Goal: Book appointment/travel/reservation

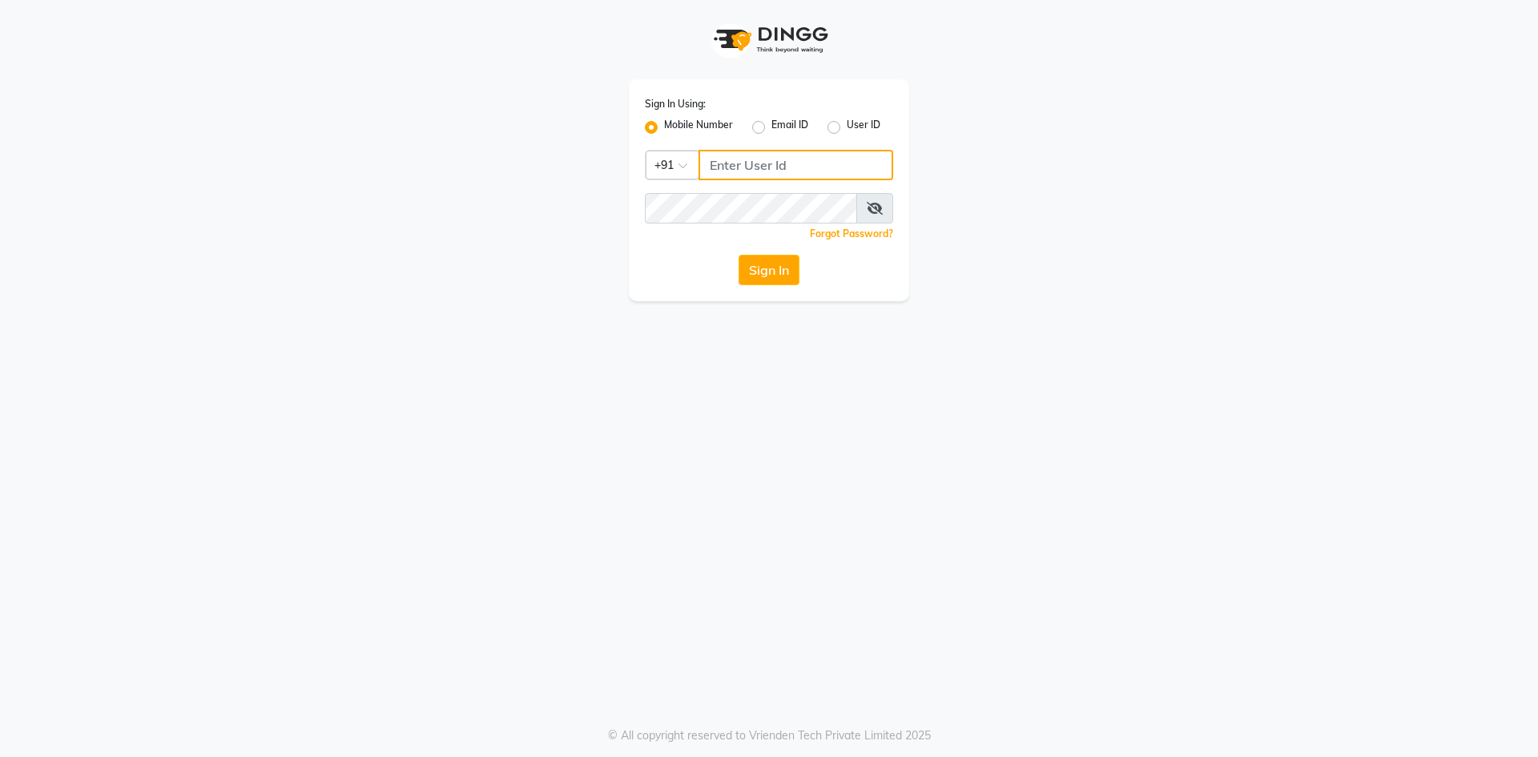
type input "8374195350"
drag, startPoint x: 771, startPoint y: 270, endPoint x: 779, endPoint y: 267, distance: 8.6
click at [778, 267] on button "Sign In" at bounding box center [769, 270] width 61 height 30
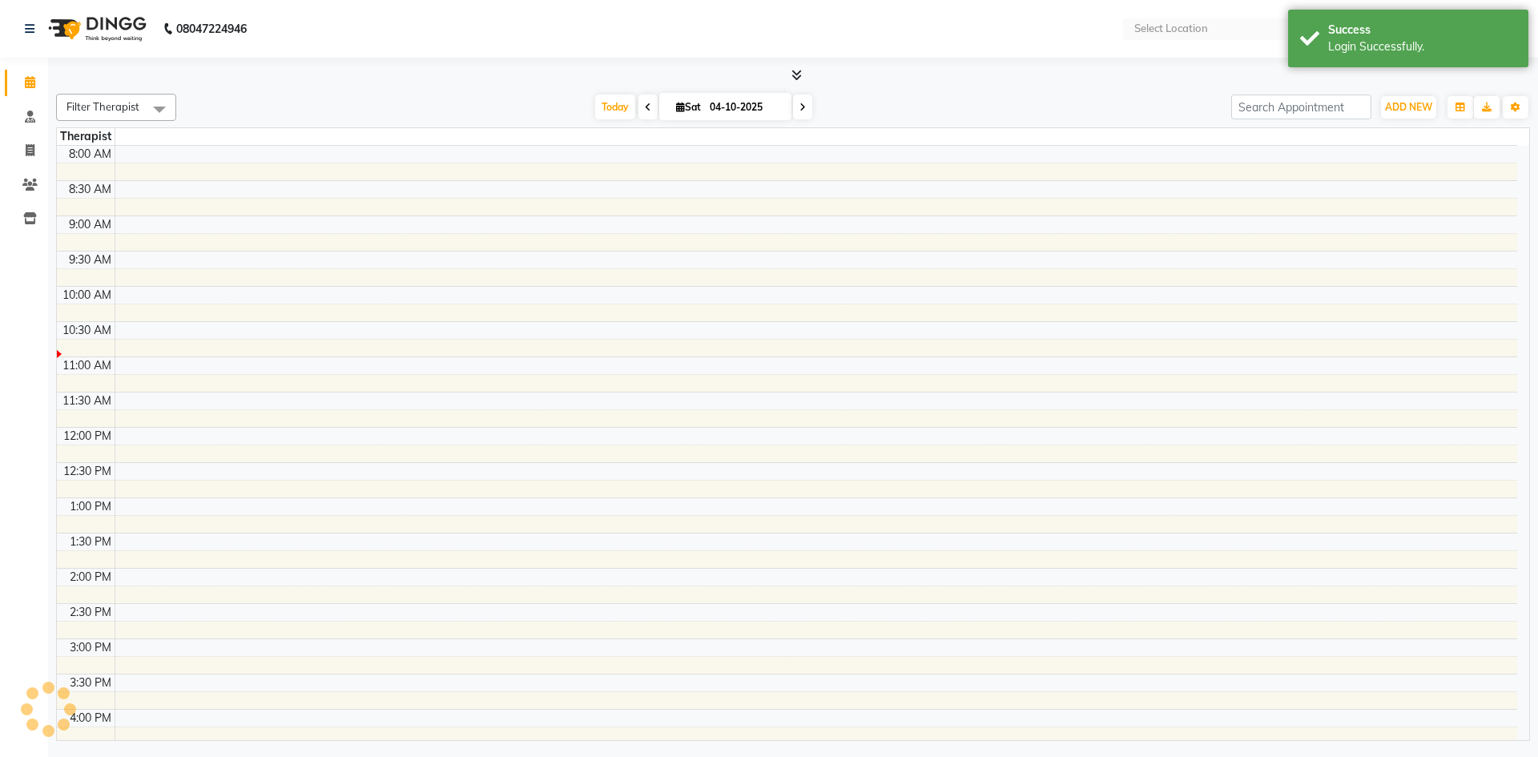
select select "en"
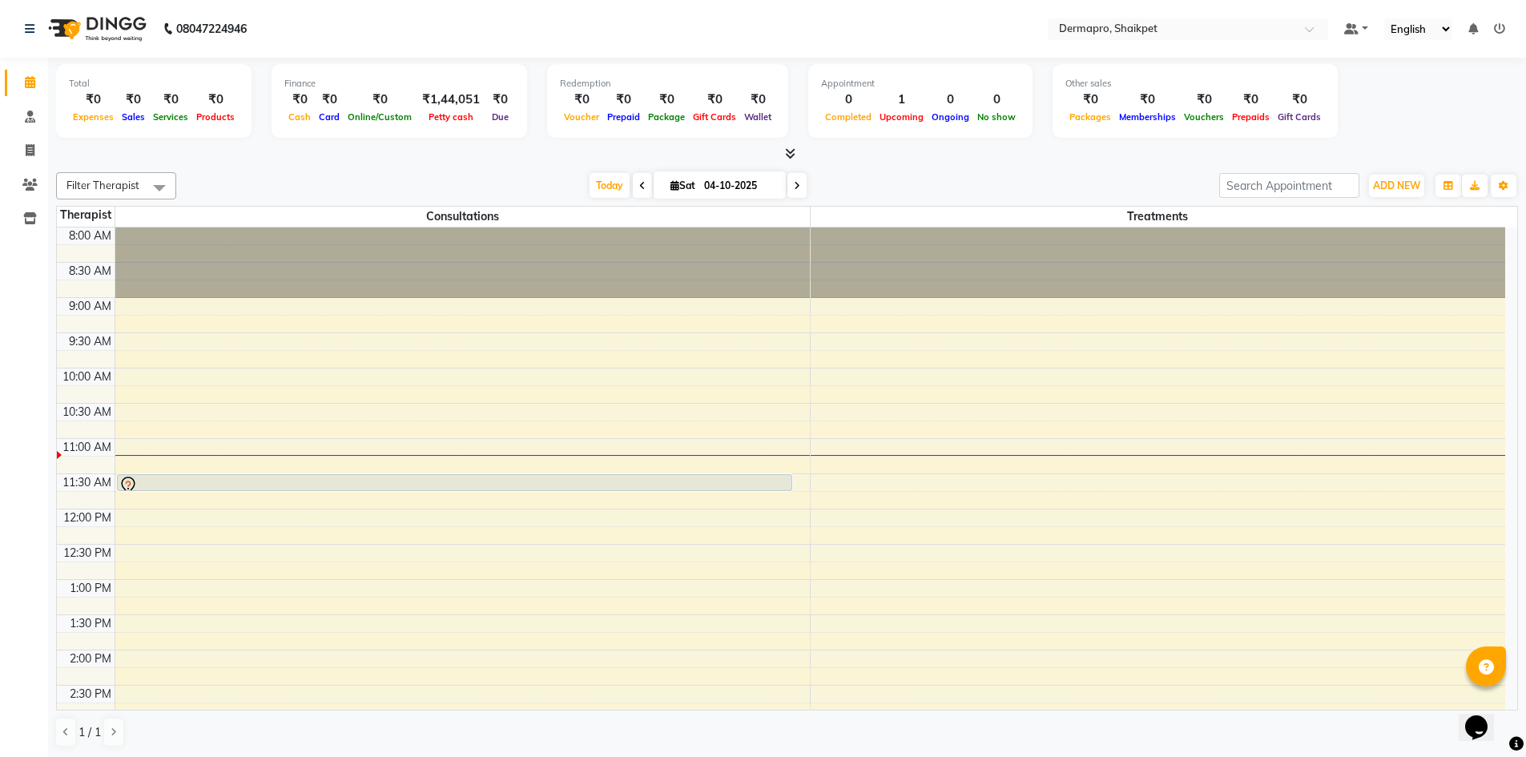
click at [857, 574] on div "8:00 AM 8:30 AM 9:00 AM 9:30 AM 10:00 AM 10:30 AM 11:00 AM 11:30 AM 12:00 PM 12…" at bounding box center [781, 686] width 1449 height 916
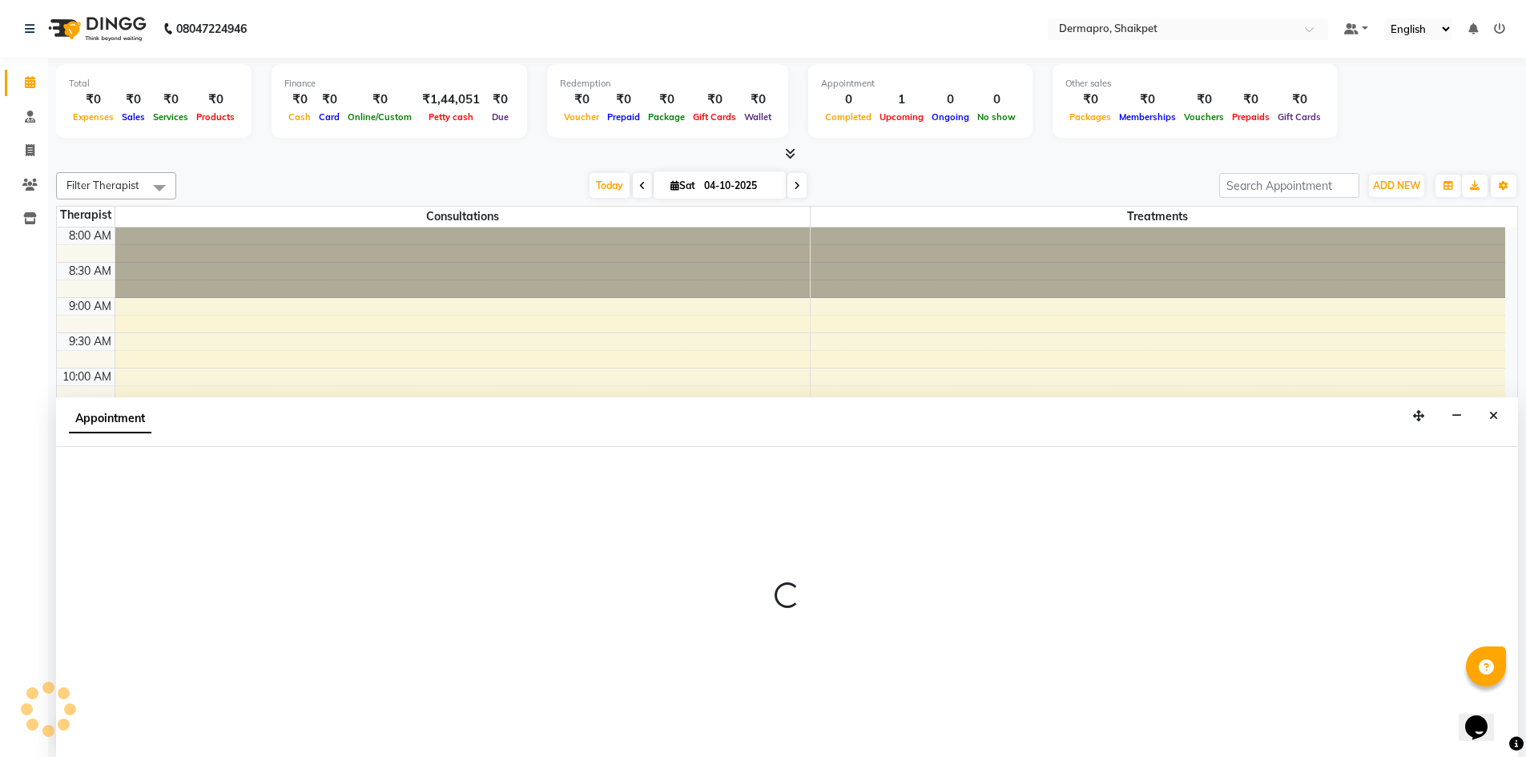
scroll to position [1, 0]
select select "43027"
select select "765"
select select "tentative"
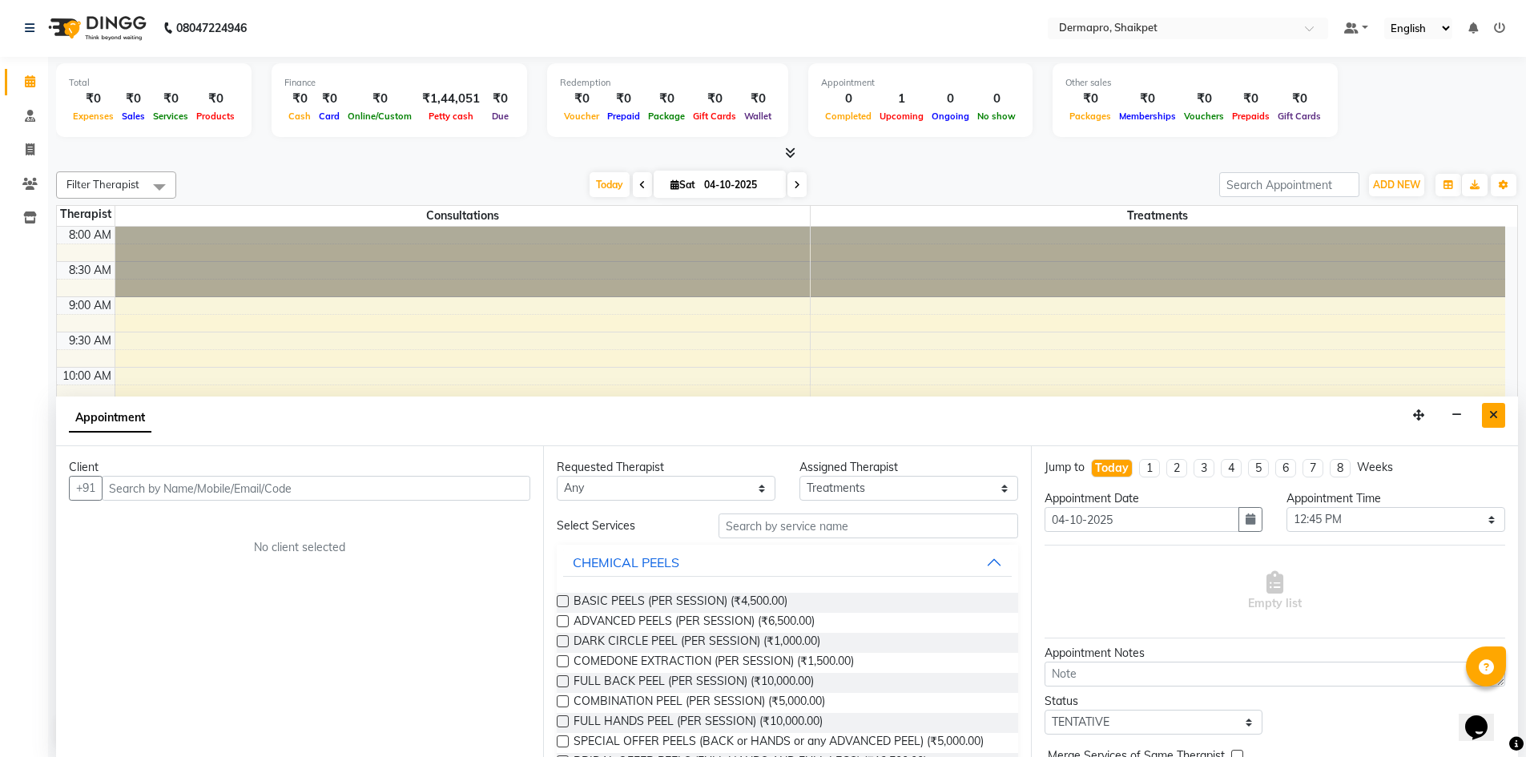
click at [1494, 413] on icon "Close" at bounding box center [1493, 414] width 9 height 11
